Goal: Task Accomplishment & Management: Manage account settings

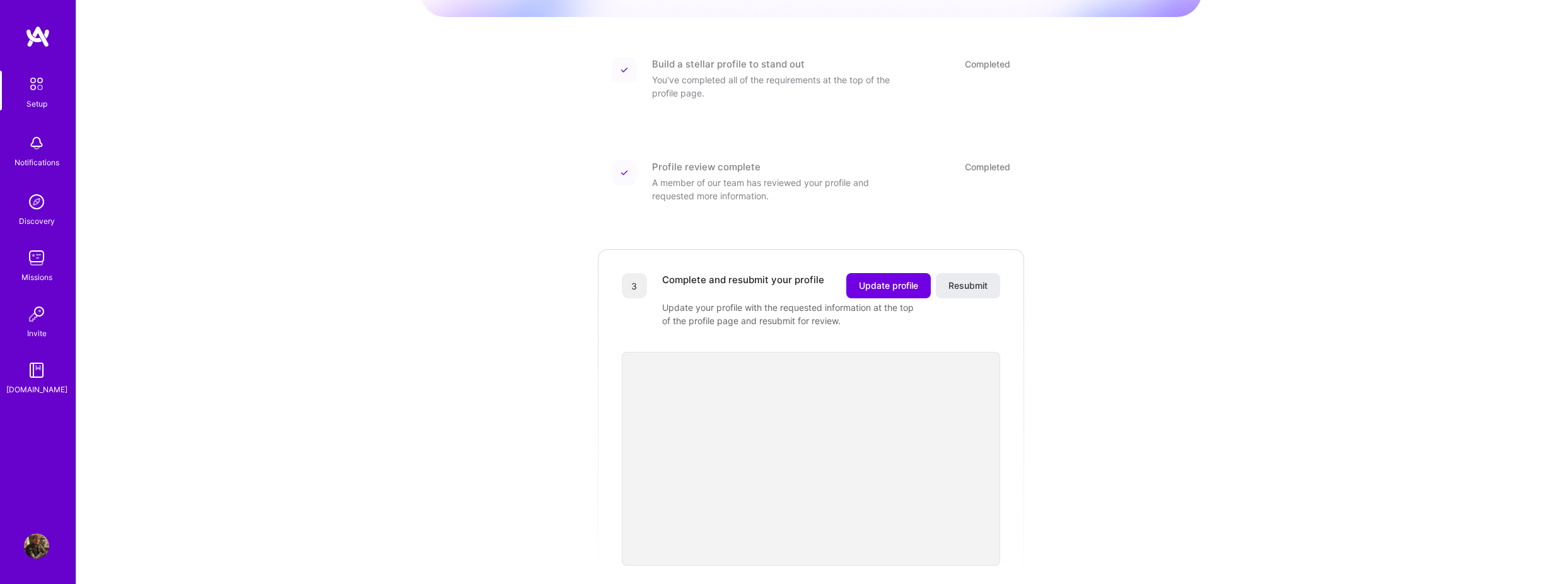
scroll to position [189, 0]
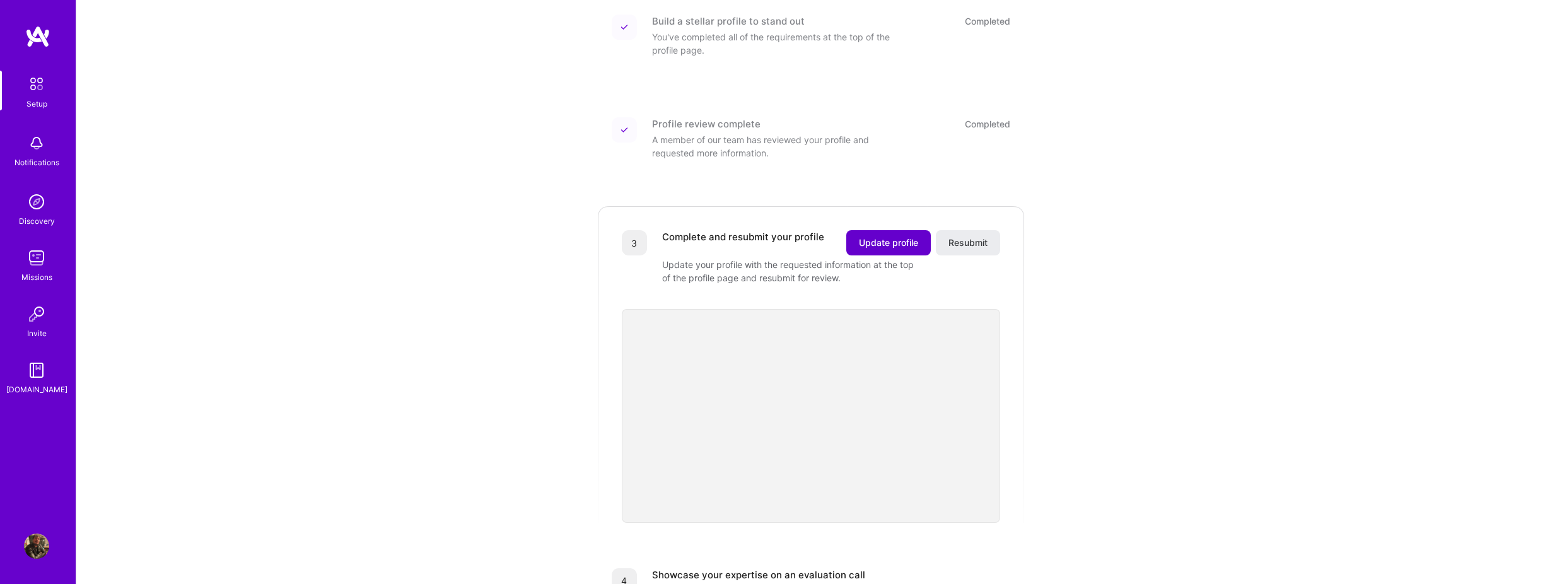
click at [880, 237] on span "Update profile" at bounding box center [888, 243] width 59 height 13
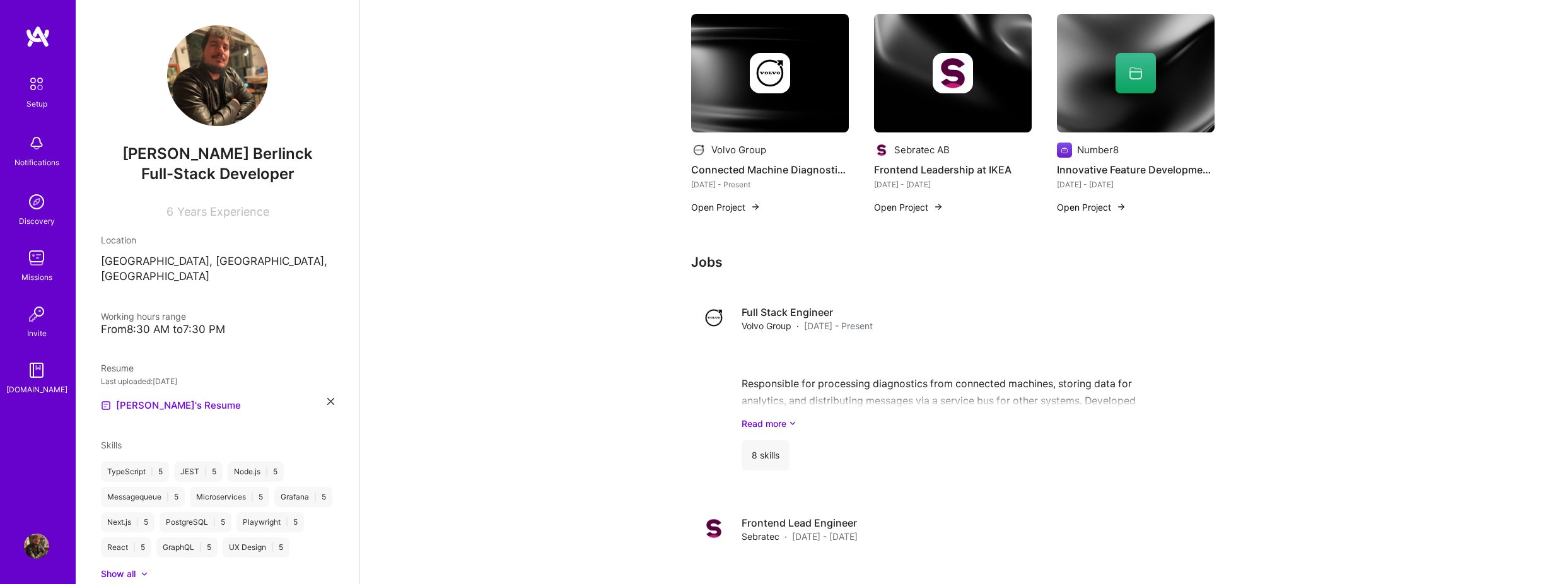
scroll to position [757, 0]
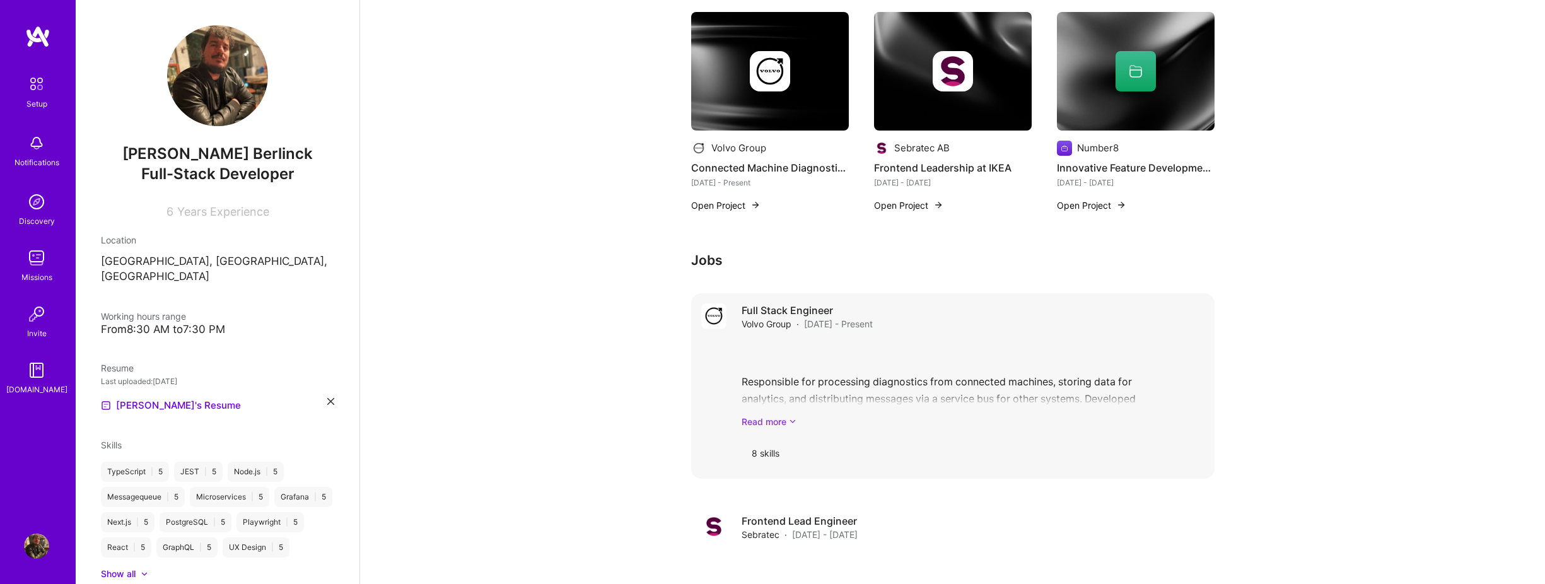
click at [786, 415] on link "Read more" at bounding box center [973, 421] width 463 height 13
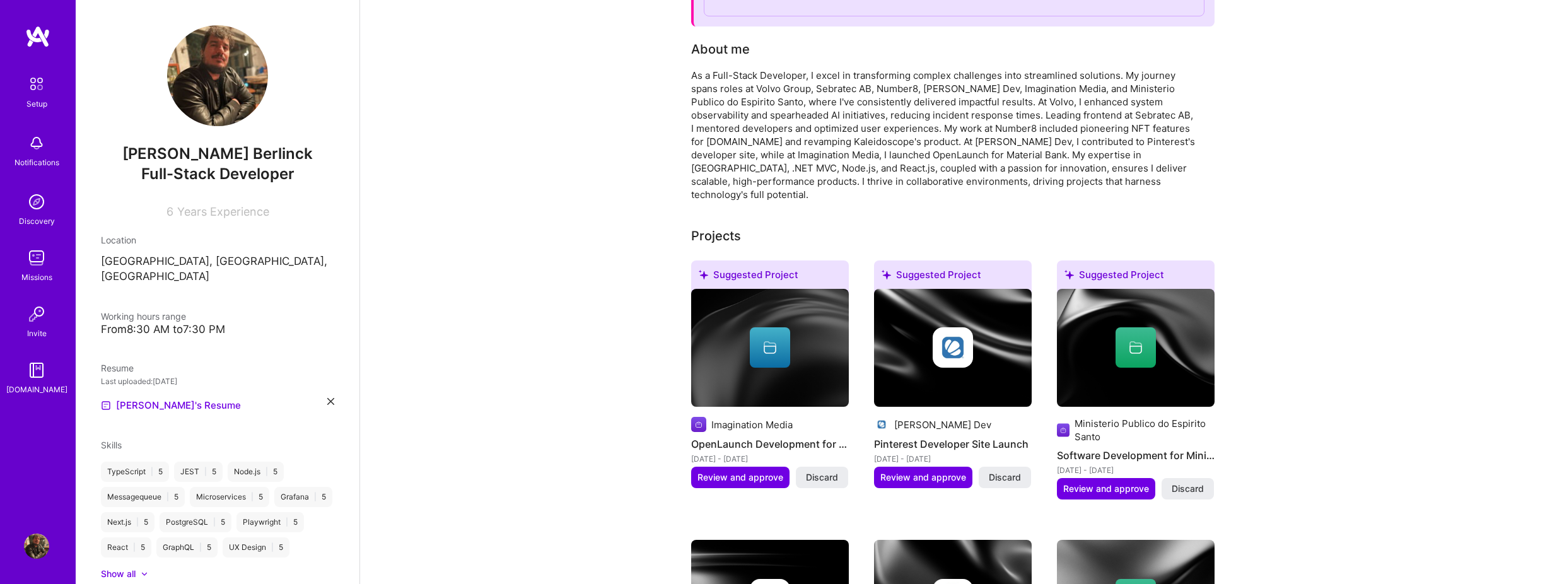
scroll to position [0, 0]
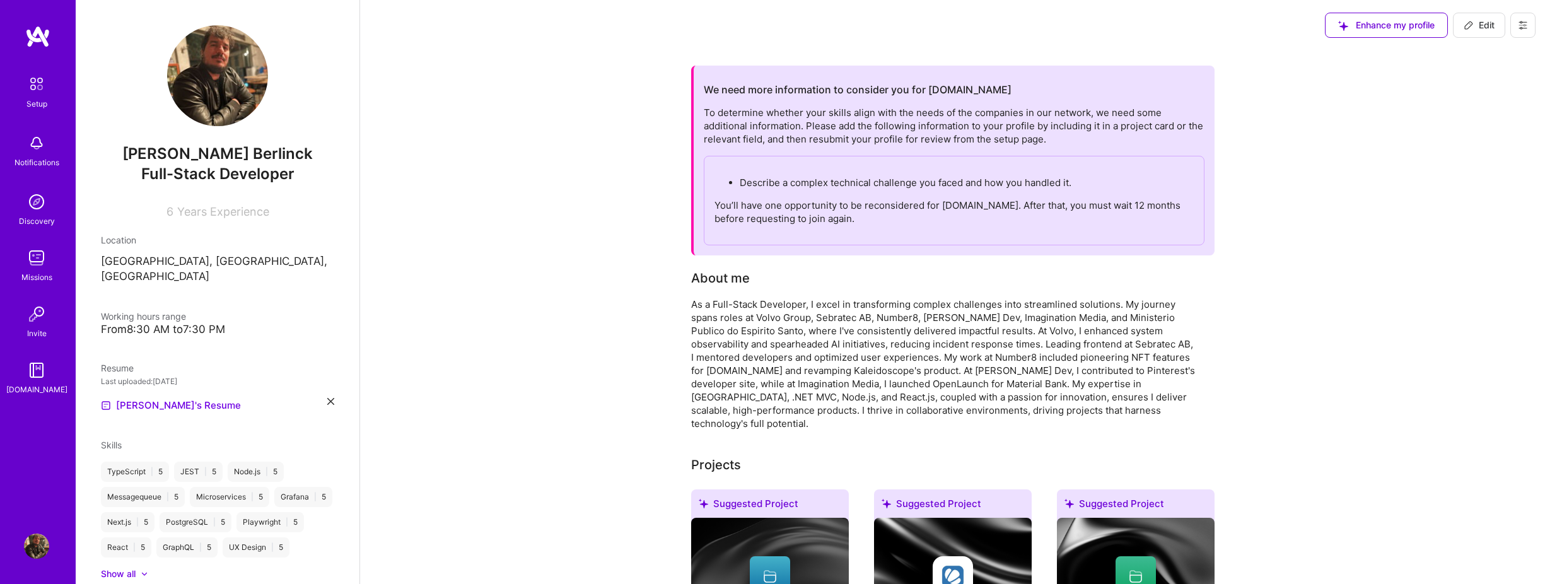
click at [1400, 28] on span "Enhance my profile" at bounding box center [1386, 25] width 96 height 13
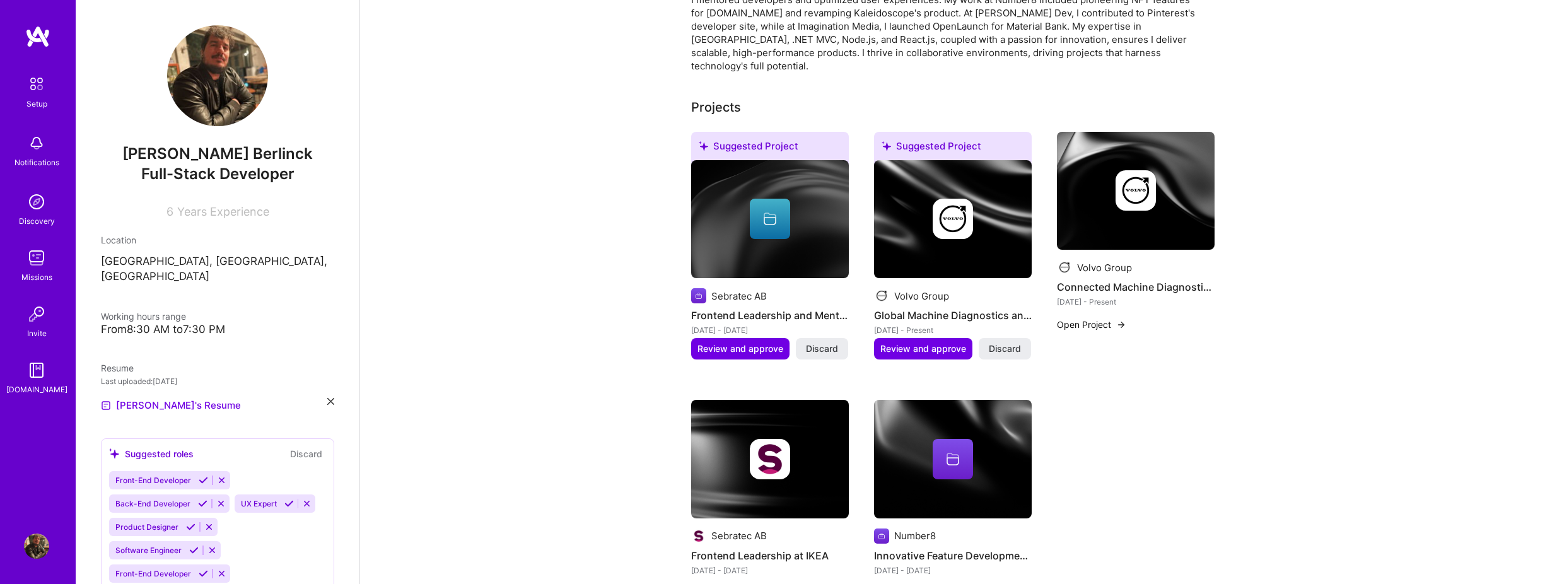
scroll to position [315, 0]
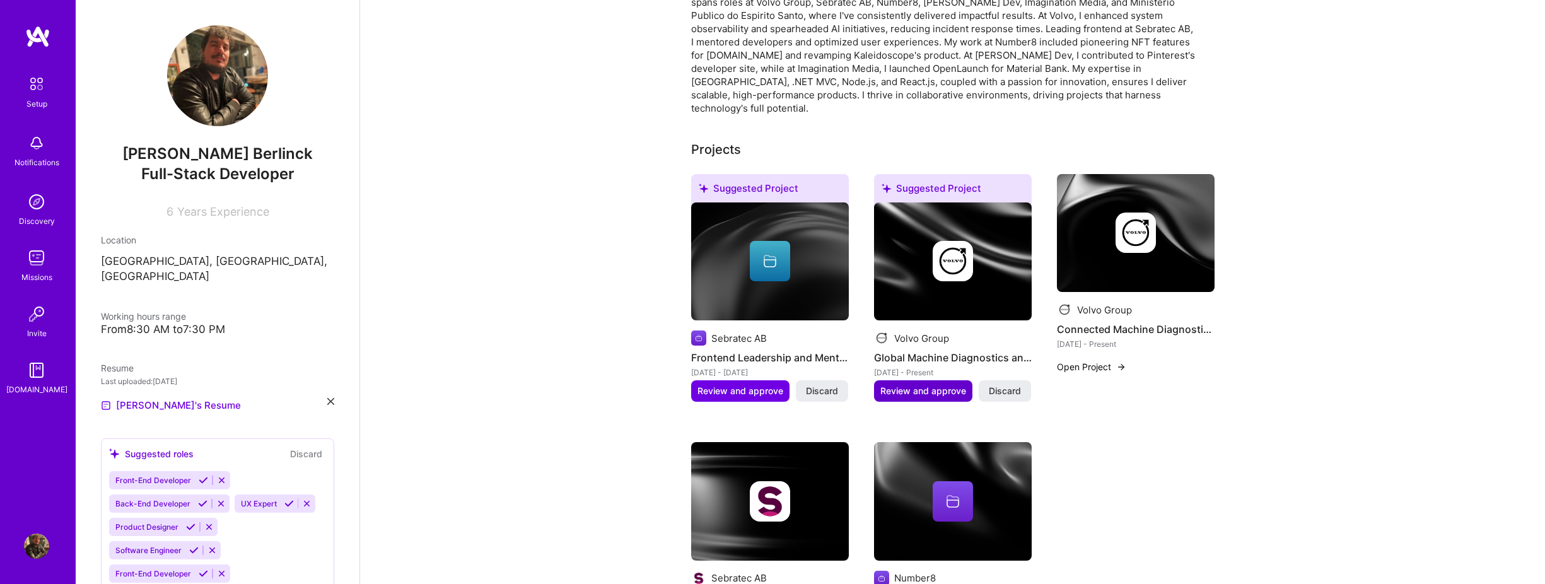
click at [923, 385] on span "Review and approve" at bounding box center [923, 391] width 86 height 13
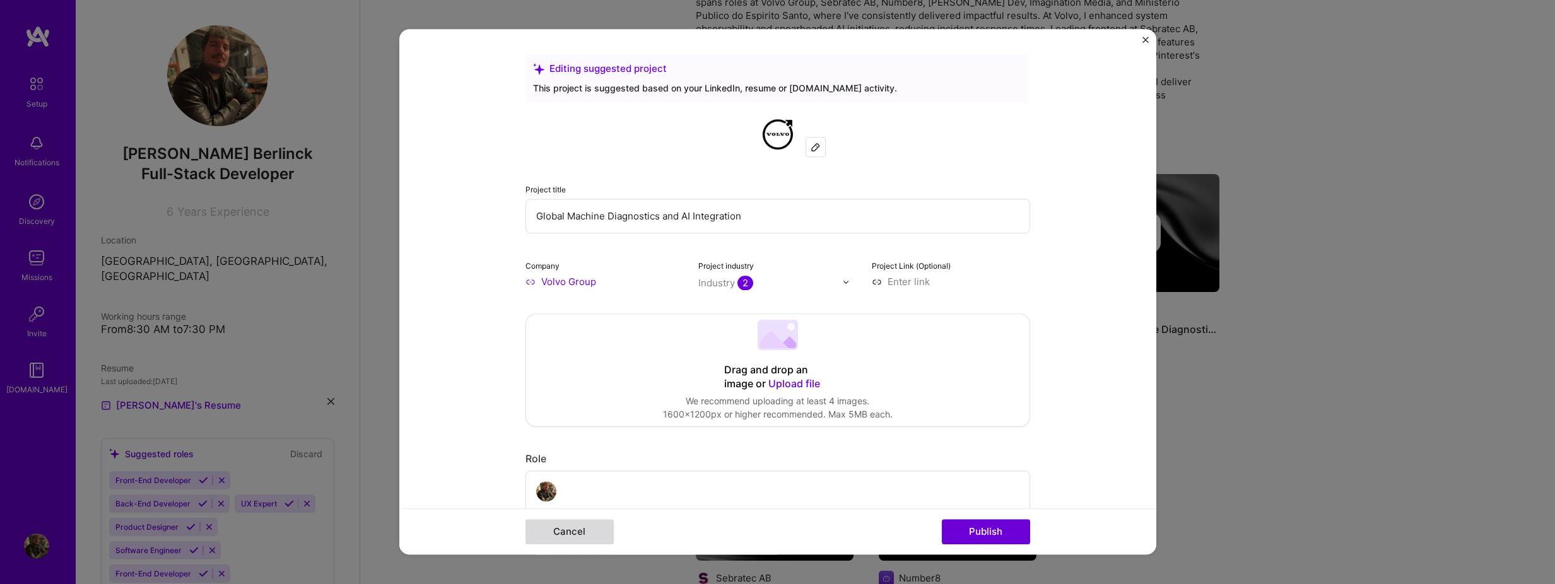
click at [576, 536] on button "Cancel" at bounding box center [569, 532] width 88 height 25
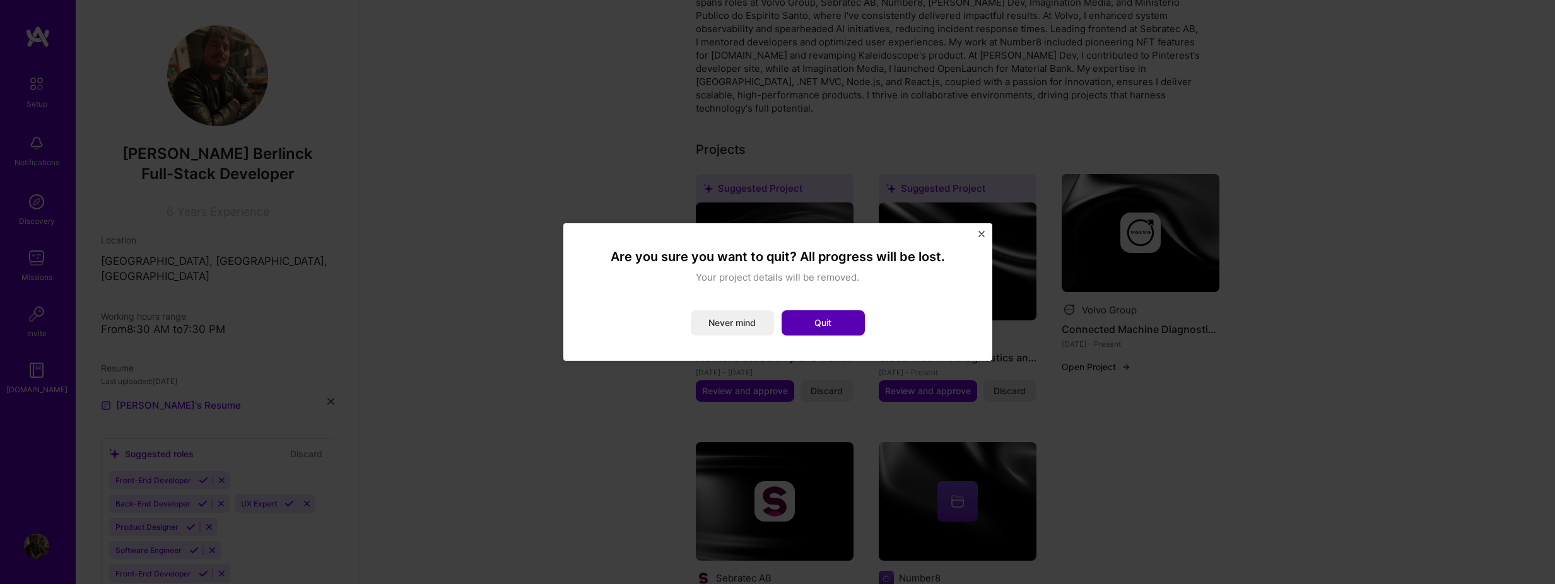
click at [824, 319] on button "Quit" at bounding box center [822, 322] width 83 height 25
